Goal: Navigation & Orientation: Find specific page/section

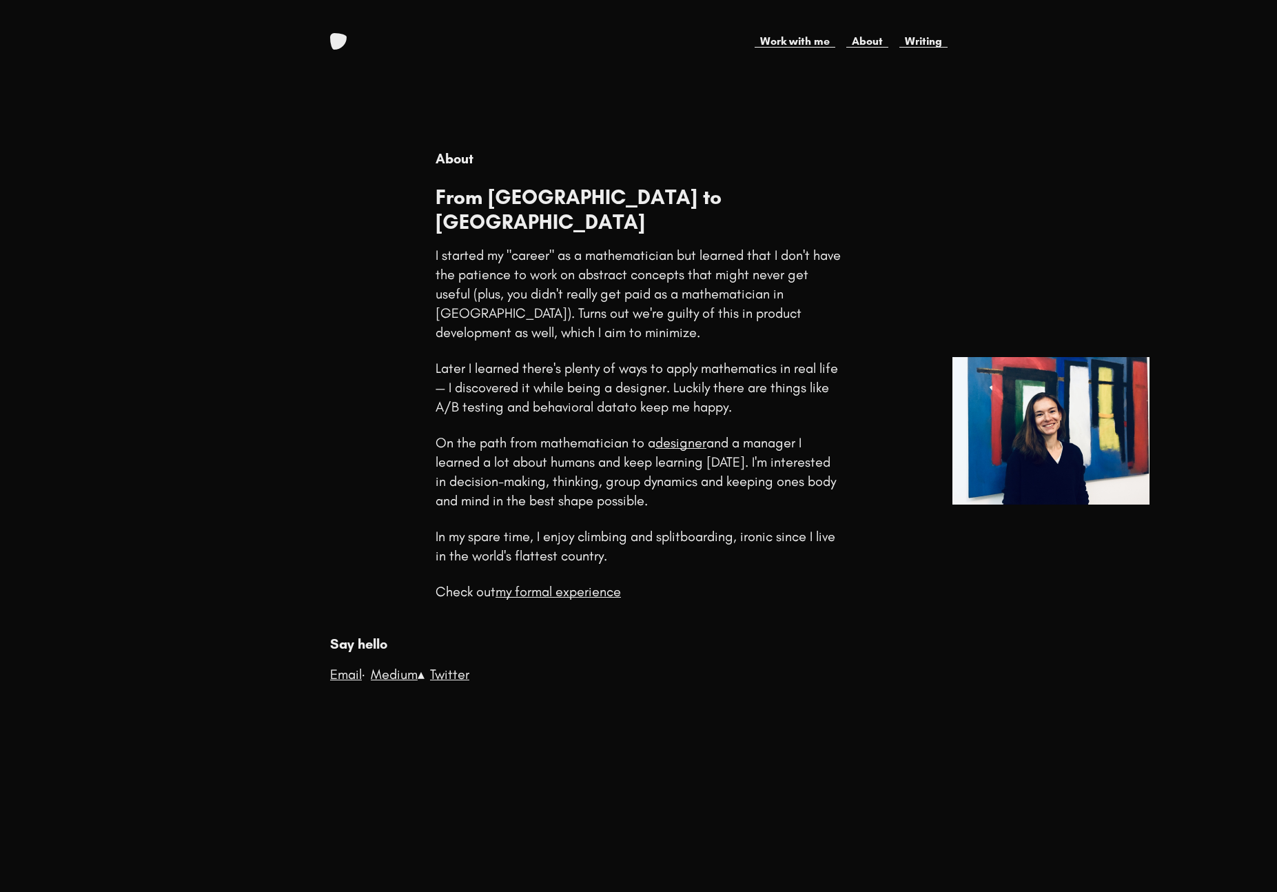
click at [336, 43] on link at bounding box center [338, 41] width 17 height 17
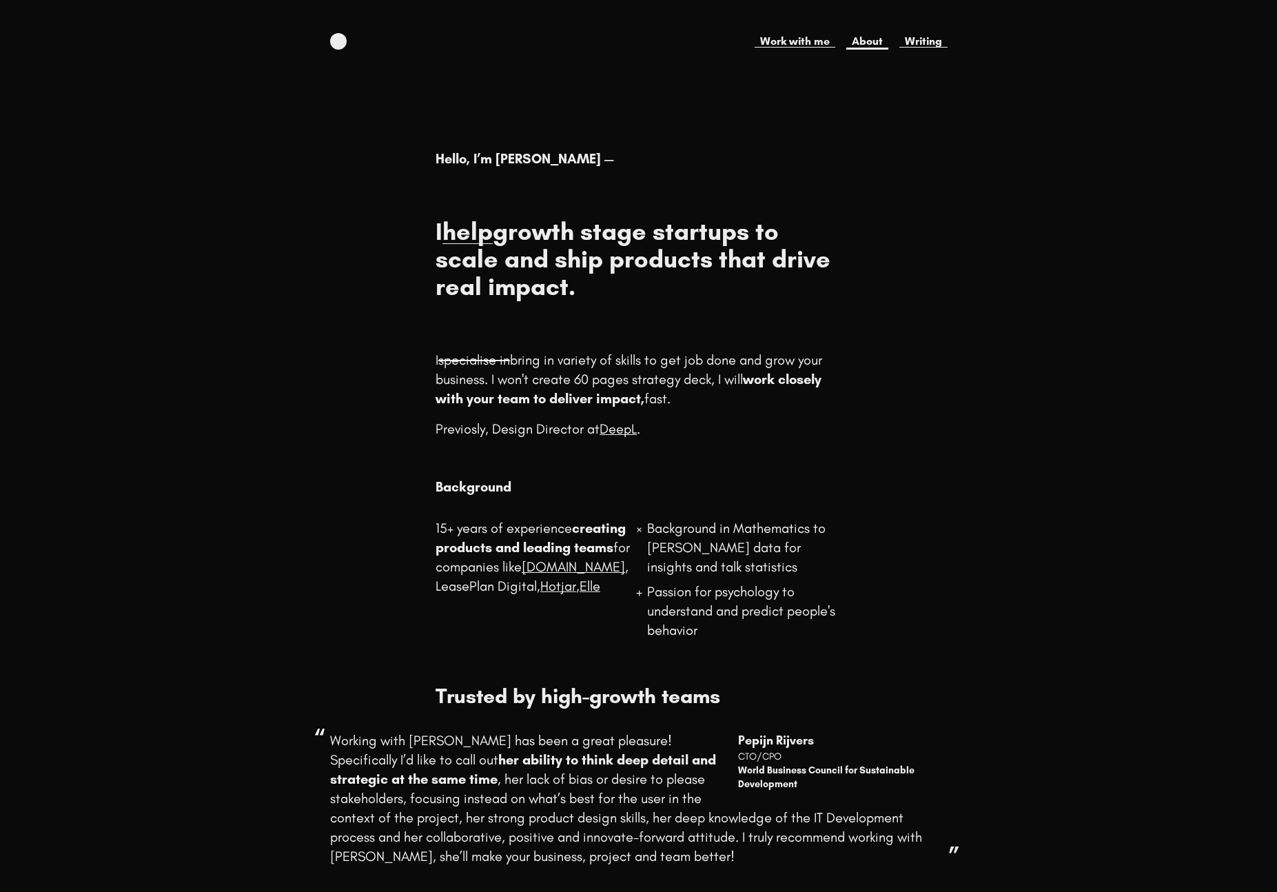
click at [863, 39] on link "About" at bounding box center [867, 41] width 42 height 17
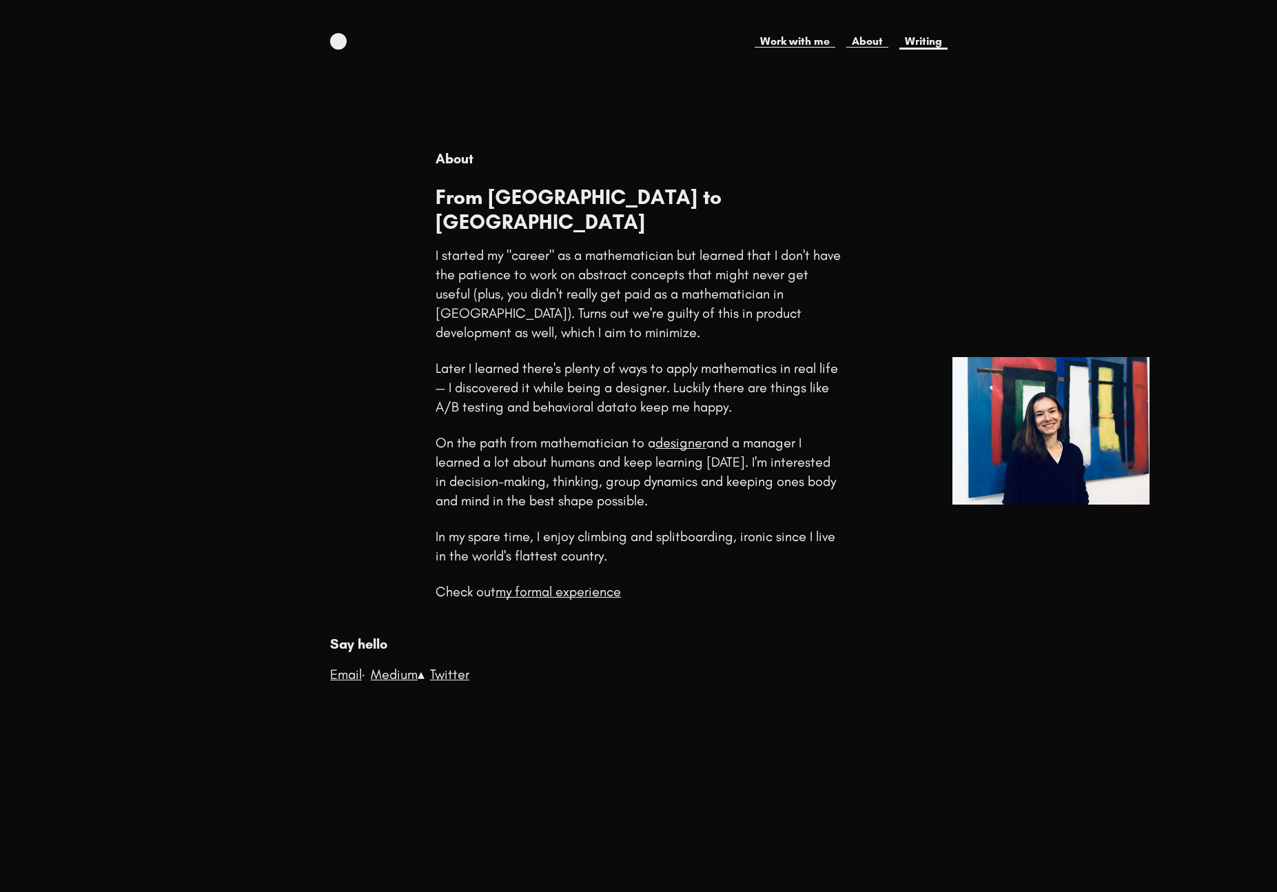
click at [945, 35] on link "Writing" at bounding box center [923, 41] width 48 height 17
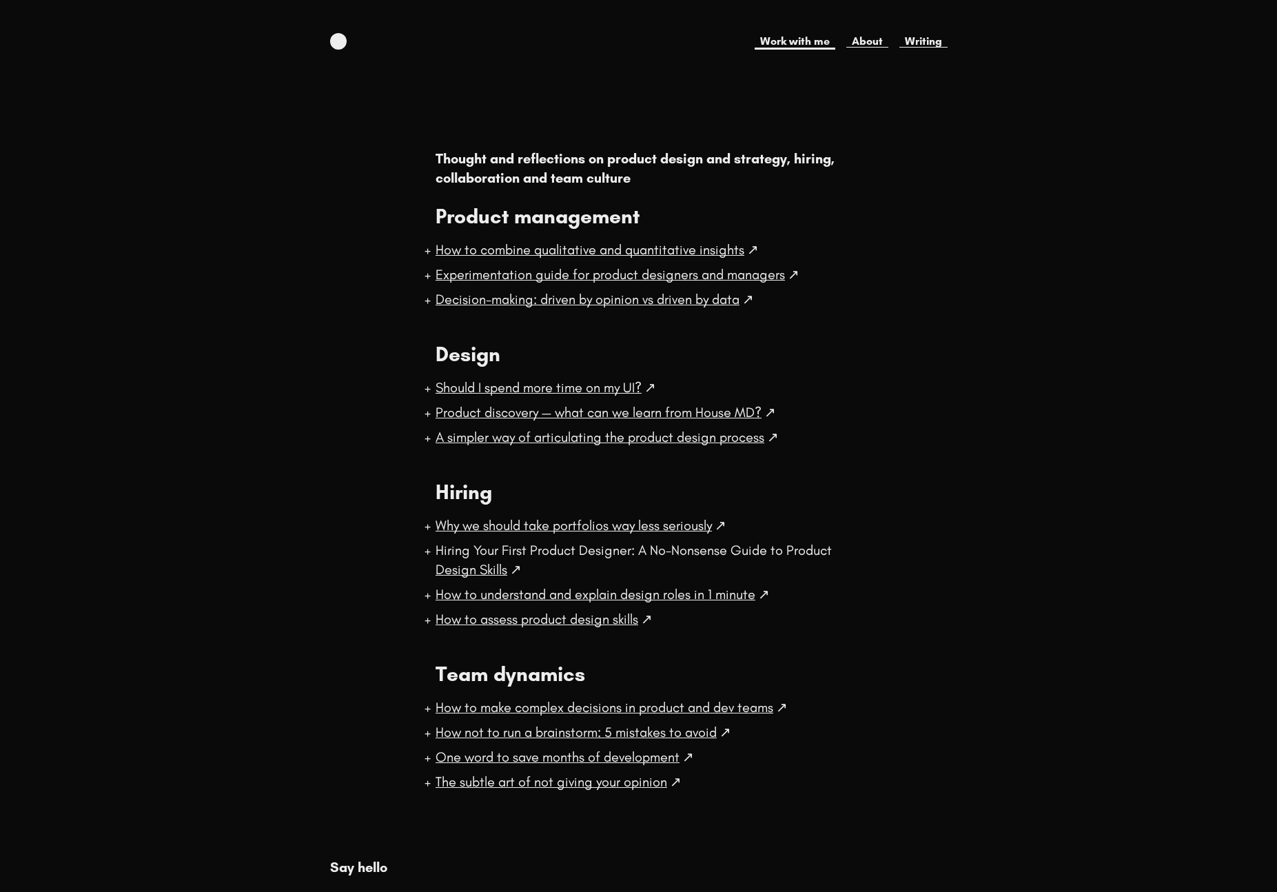
click at [770, 42] on link "Work with me" at bounding box center [795, 41] width 81 height 17
